Goal: Information Seeking & Learning: Learn about a topic

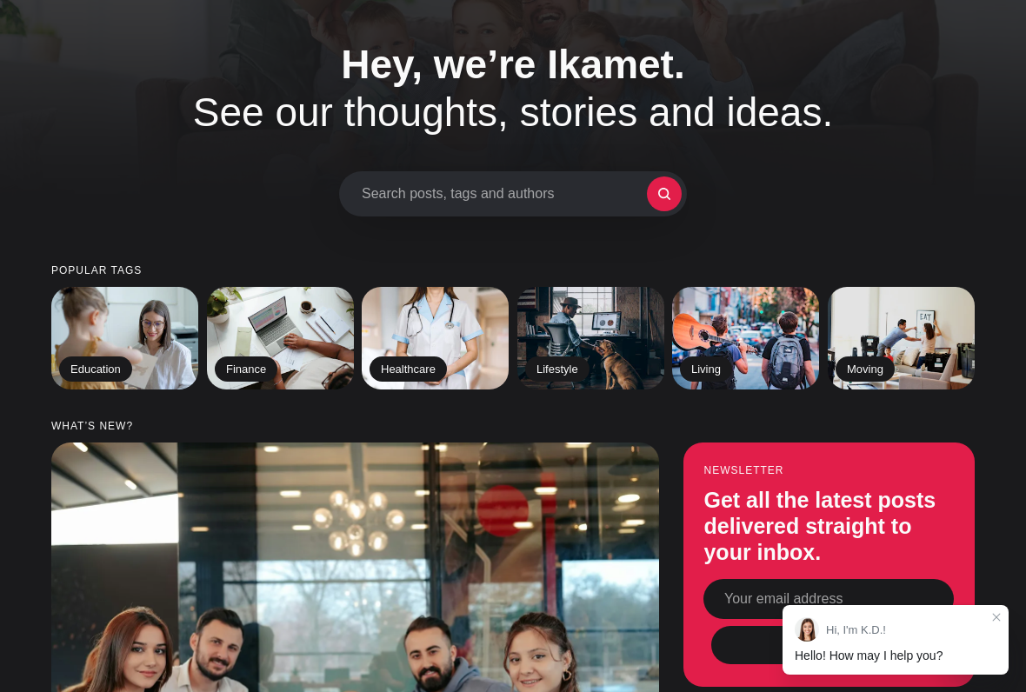
scroll to position [88, 0]
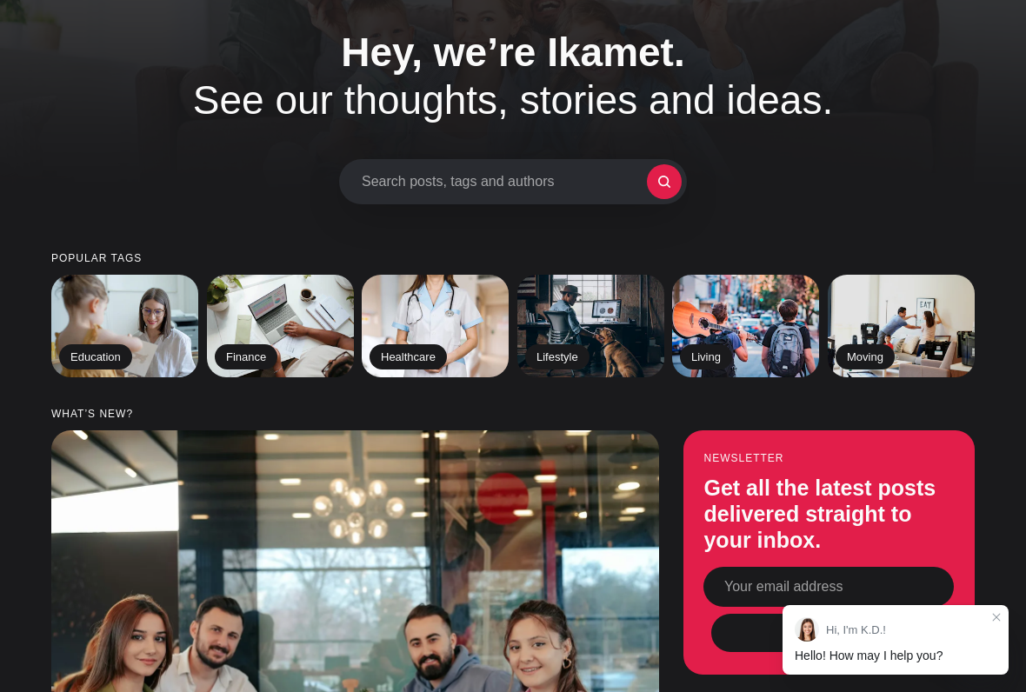
click at [994, 529] on jdiv at bounding box center [996, 617] width 10 height 10
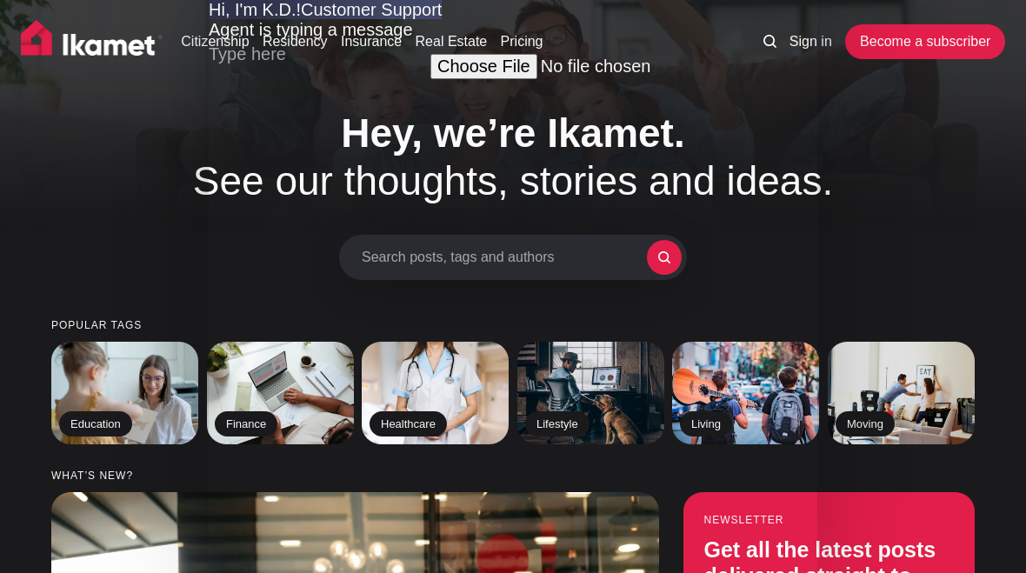
scroll to position [0, 0]
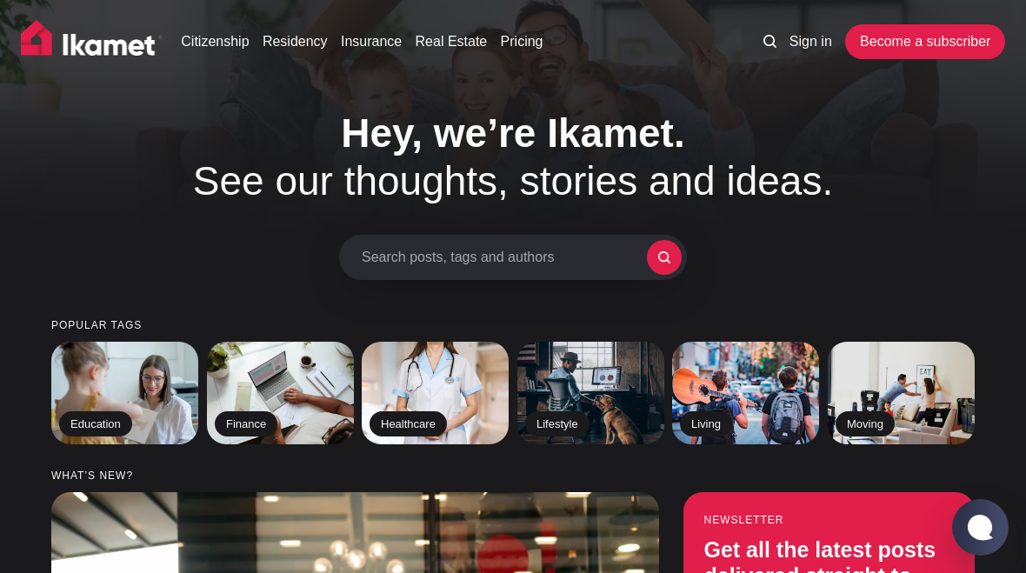
click at [216, 43] on link "Citizenship" at bounding box center [215, 41] width 68 height 21
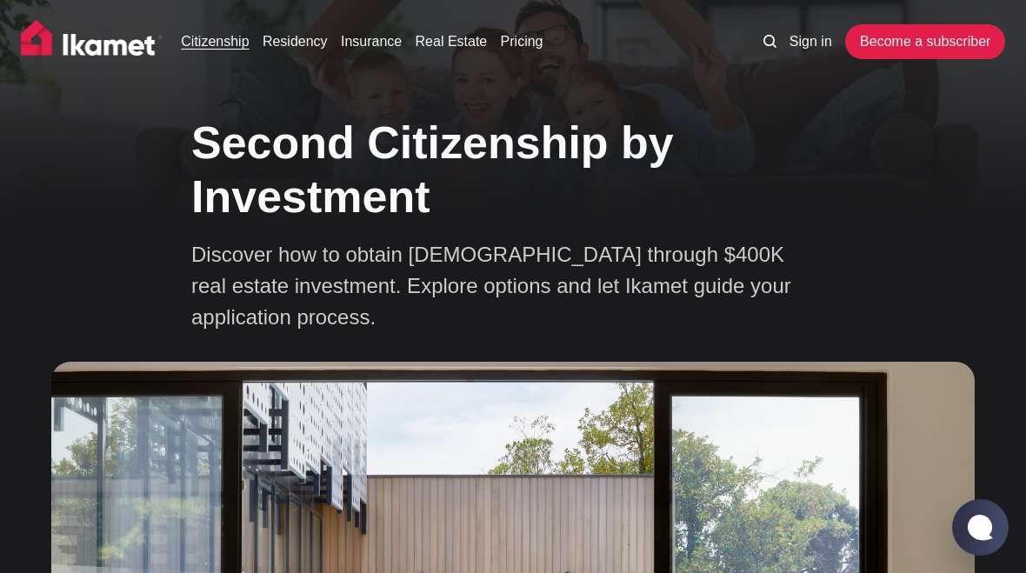
click at [299, 47] on link "Residency" at bounding box center [295, 41] width 65 height 21
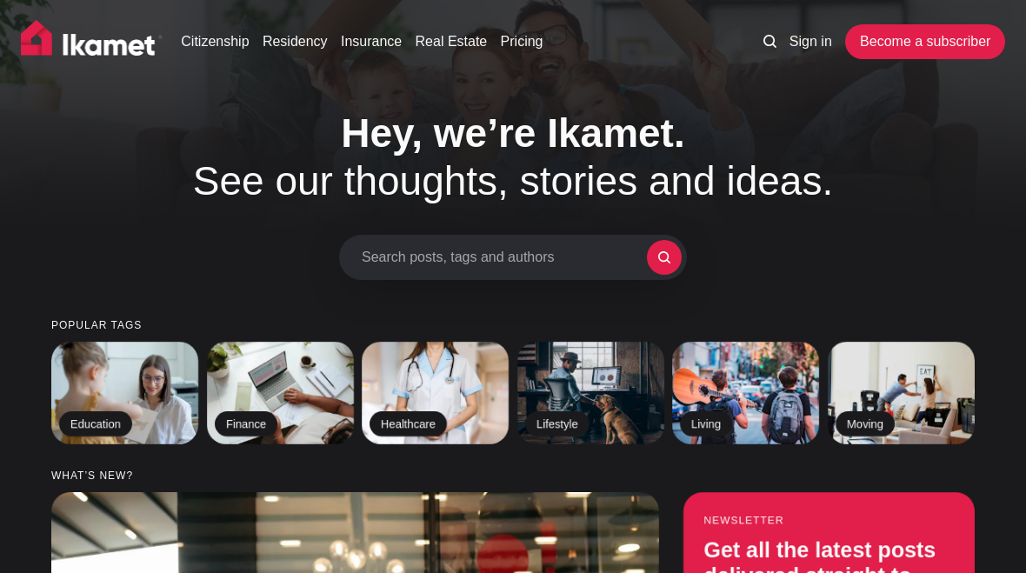
click at [306, 45] on link "Residency" at bounding box center [295, 41] width 65 height 21
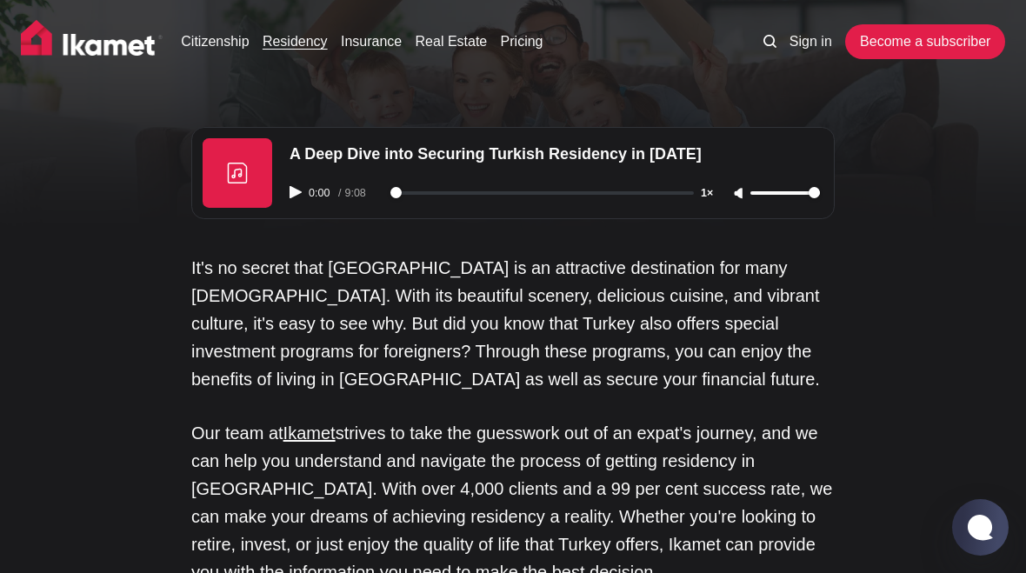
click at [230, 43] on link "Citizenship" at bounding box center [215, 41] width 68 height 21
